Goal: Check status: Check status

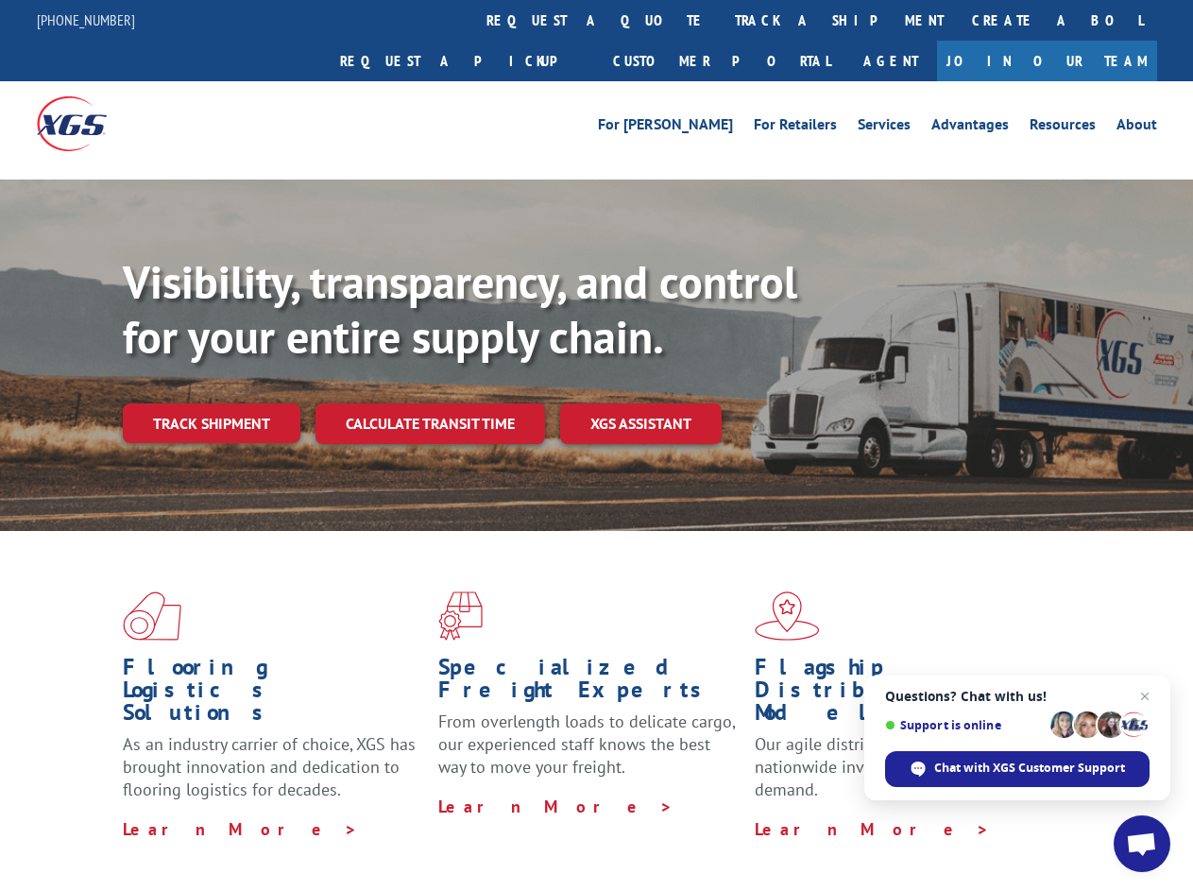
click at [596, 445] on div "Visibility, transparency, and control for your entire supply chain. Track shipm…" at bounding box center [658, 387] width 1070 height 264
click at [721, 20] on link "track a shipment" at bounding box center [839, 20] width 237 height 41
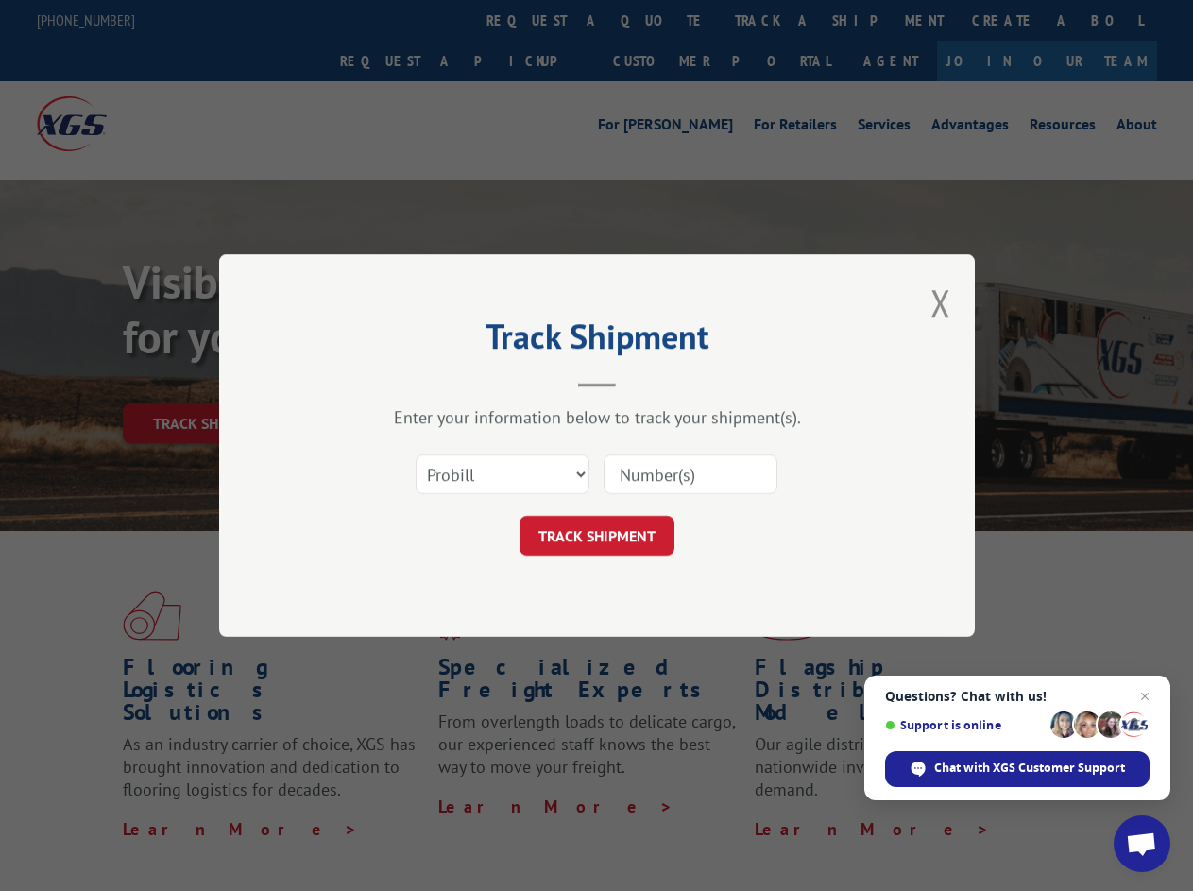
click at [659, 20] on div "Track Shipment Enter your information below to track your shipment(s). Select c…" at bounding box center [596, 445] width 1193 height 891
click at [778, 20] on div "Track Shipment Enter your information below to track your shipment(s). Select c…" at bounding box center [596, 445] width 1193 height 891
click at [211, 382] on div "Track Shipment Enter your information below to track your shipment(s). Select c…" at bounding box center [596, 445] width 1193 height 891
click at [429, 382] on header "Track Shipment" at bounding box center [597, 355] width 567 height 64
click at [641, 382] on header "Track Shipment" at bounding box center [597, 355] width 567 height 64
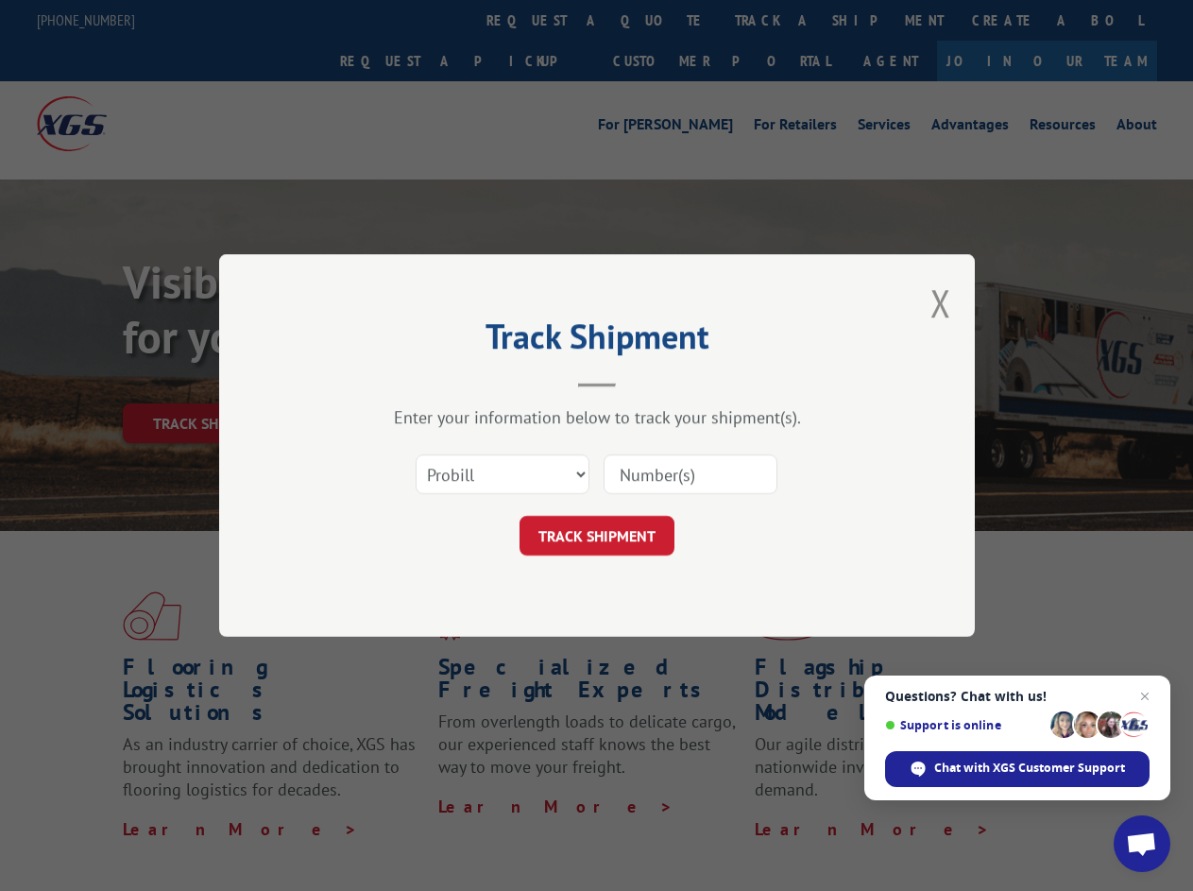
click at [1142, 844] on span "Open chat" at bounding box center [1141, 845] width 31 height 26
